Goal: Navigation & Orientation: Find specific page/section

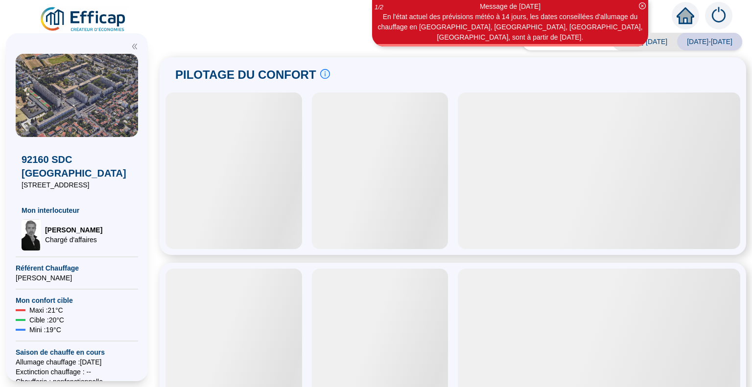
click at [713, 17] on img at bounding box center [718, 15] width 27 height 27
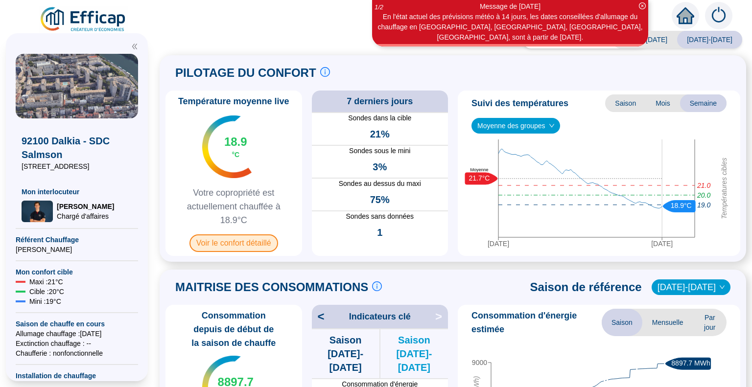
click at [252, 246] on span "Voir le confort détaillé" at bounding box center [233, 243] width 89 height 18
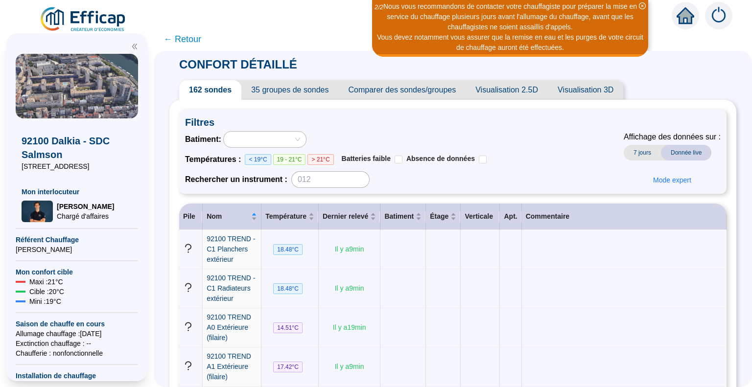
click at [193, 37] on span "← Retour" at bounding box center [182, 39] width 38 height 14
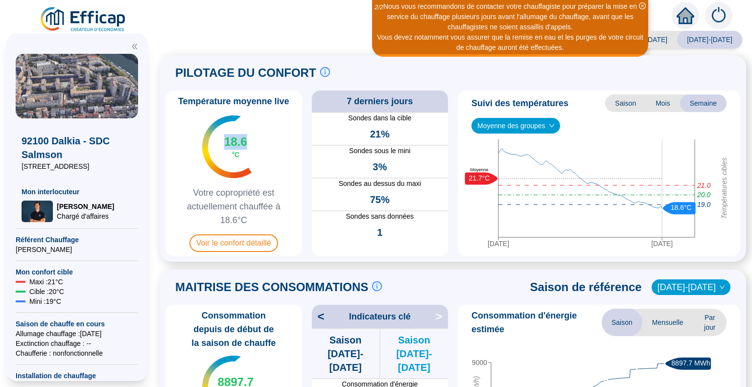
drag, startPoint x: 251, startPoint y: 144, endPoint x: 227, endPoint y: 146, distance: 24.6
click at [227, 146] on span "18.6 °C" at bounding box center [233, 146] width 27 height 25
